Goal: Task Accomplishment & Management: Use online tool/utility

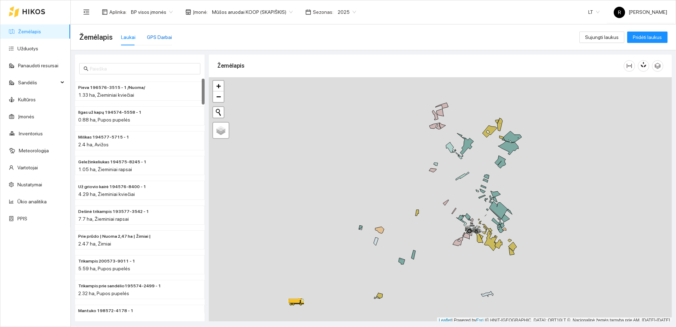
click at [159, 35] on div "GPS Darbai" at bounding box center [159, 37] width 25 height 8
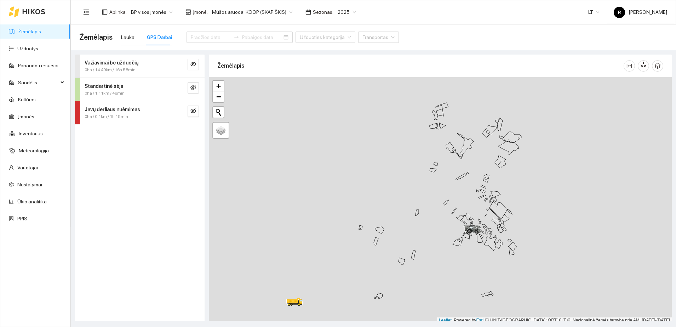
click at [111, 64] on strong "Važiavimai be užduočių" at bounding box center [112, 63] width 54 height 6
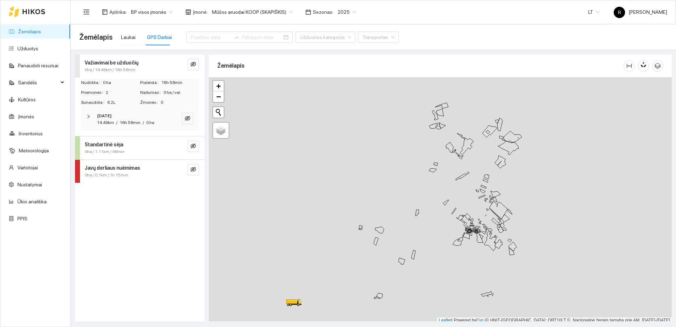
click at [86, 116] on icon "right" at bounding box center [88, 116] width 4 height 4
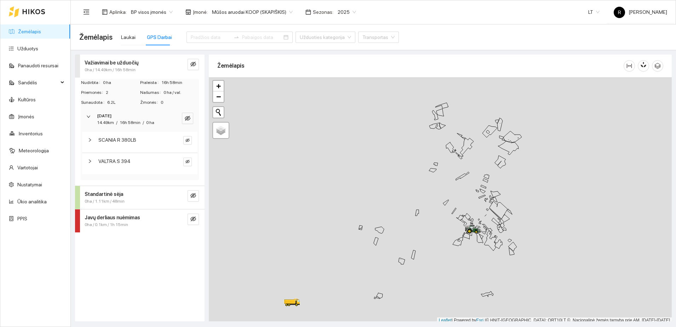
click at [91, 161] on icon "right" at bounding box center [90, 161] width 4 height 4
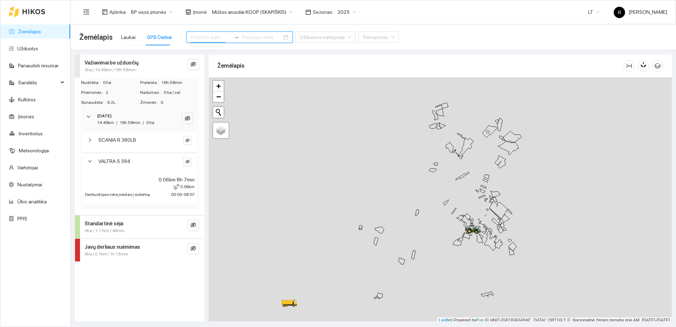
click at [207, 36] on input at bounding box center [211, 37] width 40 height 8
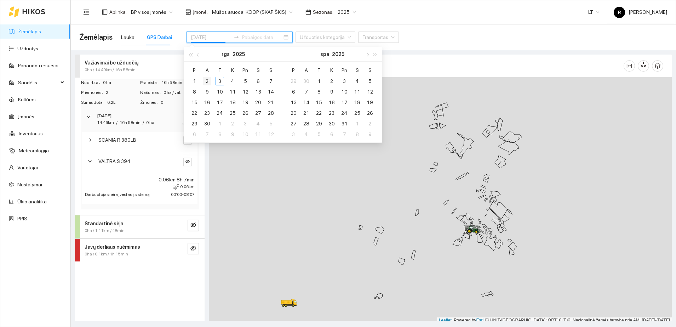
type input "[DATE]"
click at [207, 80] on div "2" at bounding box center [207, 81] width 8 height 8
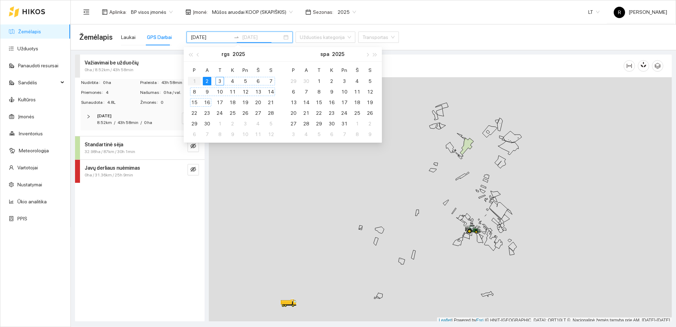
type input "[DATE]"
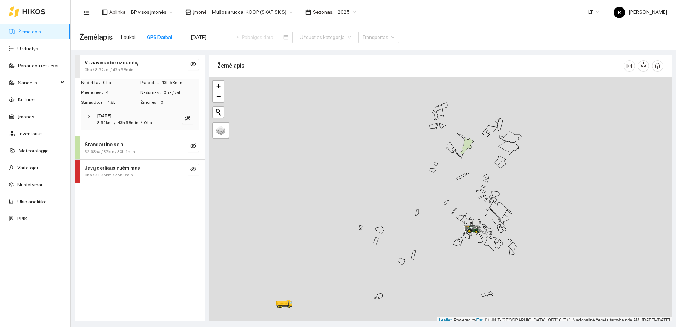
click at [90, 115] on icon "right" at bounding box center [88, 116] width 4 height 4
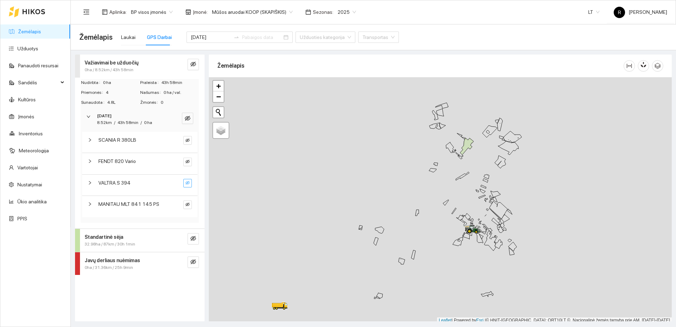
click at [187, 184] on icon "eye-invisible" at bounding box center [187, 183] width 4 height 4
click at [192, 238] on icon "eye-invisible" at bounding box center [193, 238] width 6 height 6
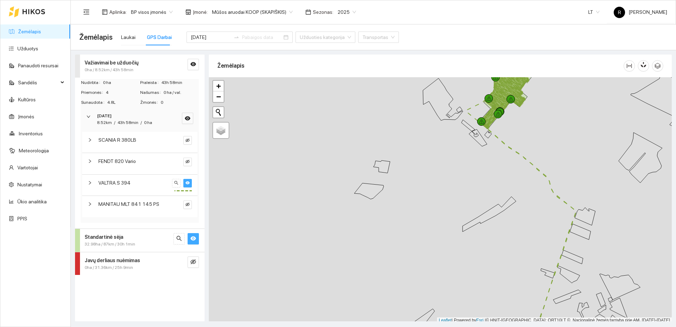
scroll to position [2, 0]
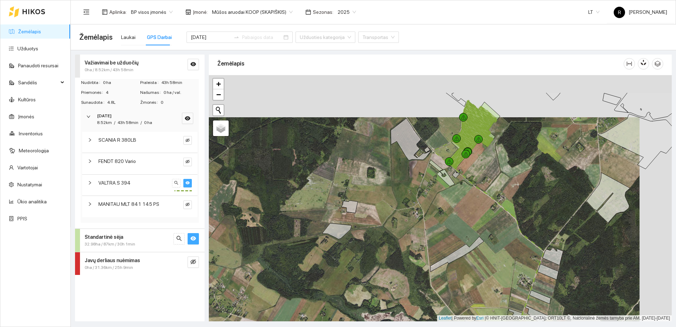
drag, startPoint x: 460, startPoint y: 152, endPoint x: 402, endPoint y: 228, distance: 95.5
click at [402, 228] on div at bounding box center [440, 198] width 463 height 246
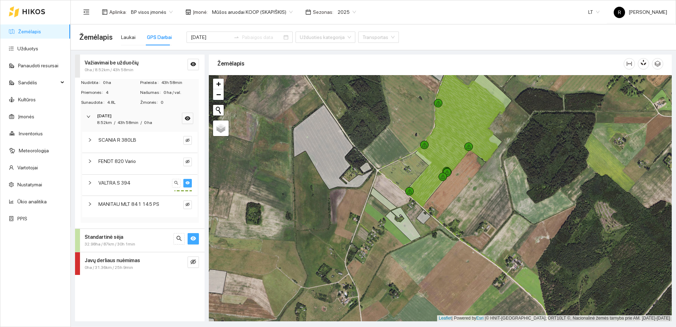
click at [118, 240] on span "Standartinė sėja" at bounding box center [104, 237] width 39 height 8
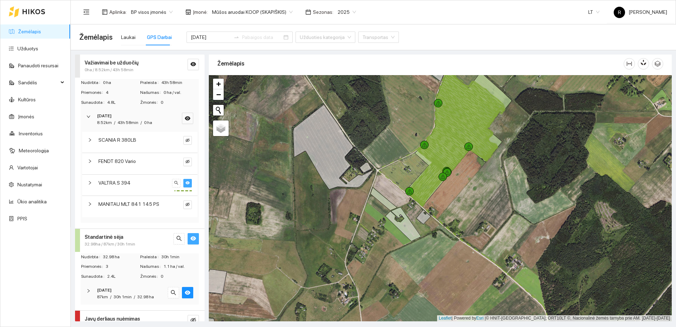
click at [87, 290] on icon "right" at bounding box center [88, 291] width 4 height 4
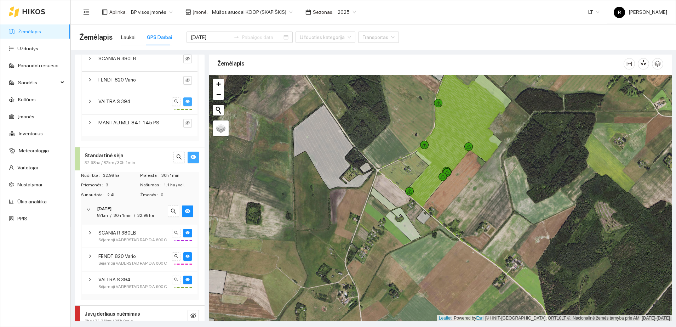
scroll to position [88, 0]
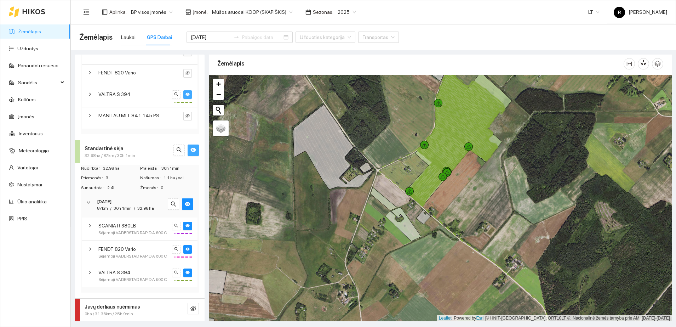
click at [183, 281] on div "VALTRA.S 394 Sėjamoji VADERSTAD RAPID A 600 C" at bounding box center [139, 275] width 115 height 23
click at [183, 277] on button "button" at bounding box center [187, 272] width 8 height 8
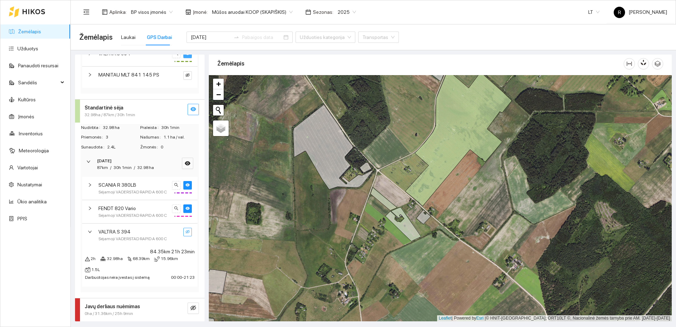
scroll to position [149, 0]
